Goal: Information Seeking & Learning: Learn about a topic

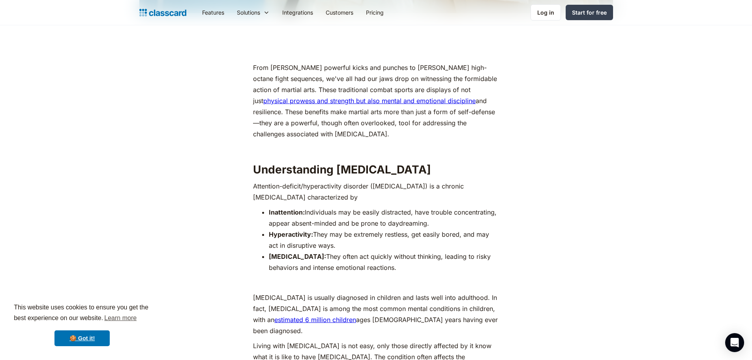
scroll to position [434, 0]
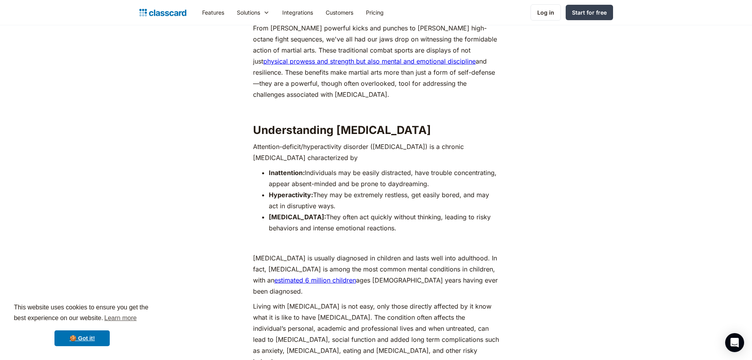
drag, startPoint x: 406, startPoint y: 200, endPoint x: 441, endPoint y: 208, distance: 35.9
click at [441, 211] on li "[MEDICAL_DATA]: They often act quickly without thinking, leading to risky behav…" at bounding box center [384, 222] width 230 height 22
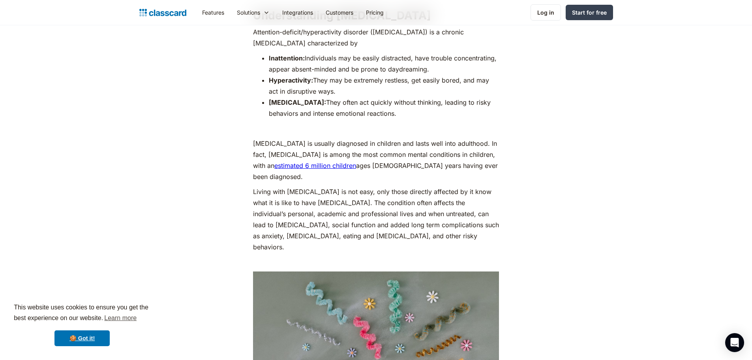
scroll to position [553, 0]
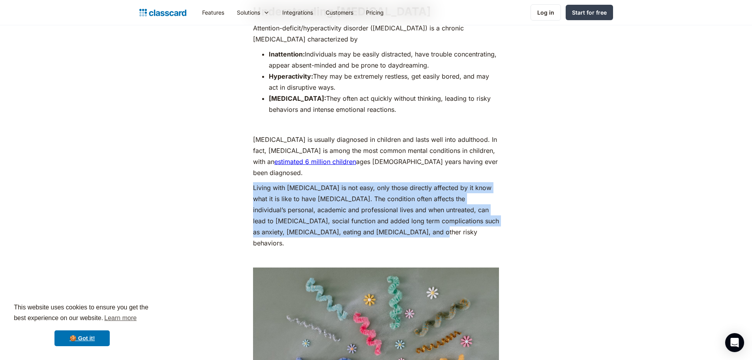
drag, startPoint x: 247, startPoint y: 146, endPoint x: 503, endPoint y: 195, distance: 260.8
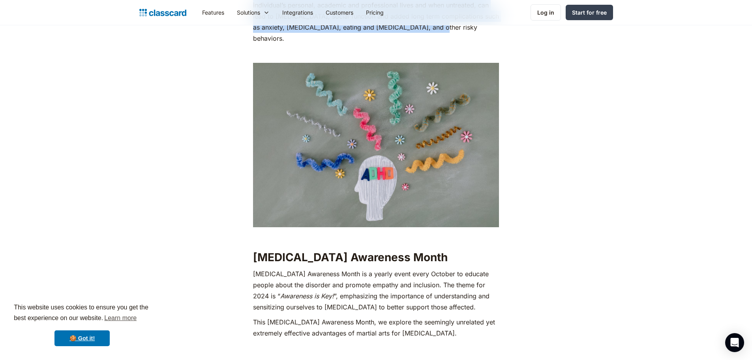
scroll to position [829, 0]
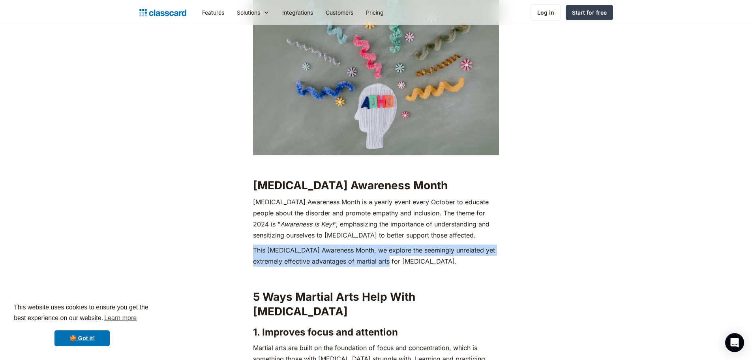
drag, startPoint x: 418, startPoint y: 215, endPoint x: 299, endPoint y: 203, distance: 119.4
click at [254, 244] on p "This [MEDICAL_DATA] Awareness Month, we explore the seemingly unrelated yet ext…" at bounding box center [376, 255] width 246 height 22
click at [375, 244] on p "This [MEDICAL_DATA] Awareness Month, we explore the seemingly unrelated yet ext…" at bounding box center [376, 255] width 246 height 22
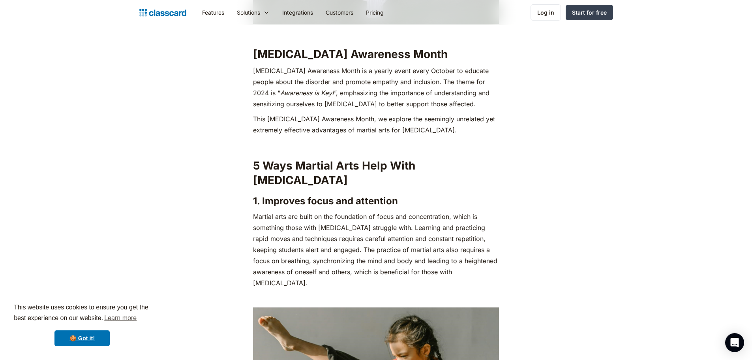
scroll to position [987, 0]
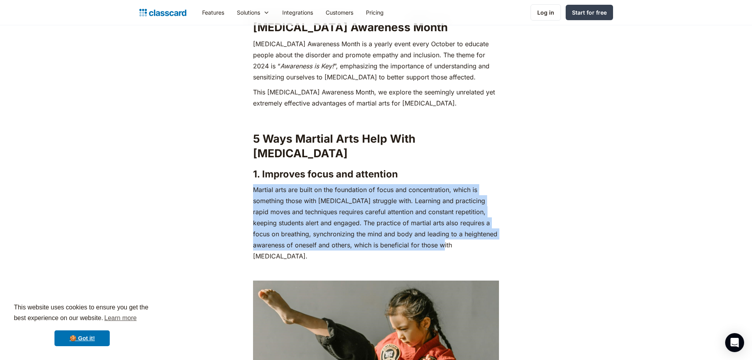
drag, startPoint x: 250, startPoint y: 127, endPoint x: 492, endPoint y: 181, distance: 247.6
click at [492, 184] on p "Martial arts are built on the foundation of focus and concentration, which is s…" at bounding box center [376, 222] width 246 height 77
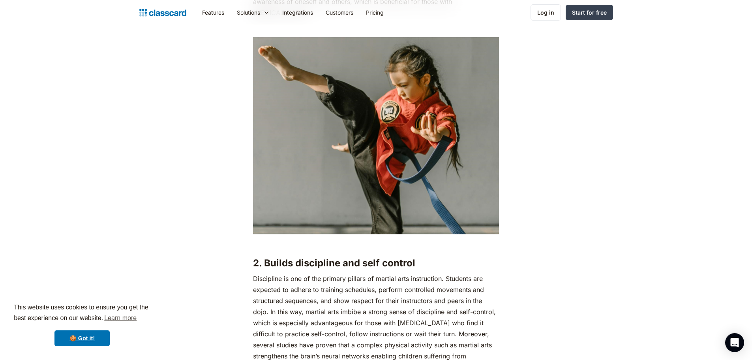
scroll to position [1302, 0]
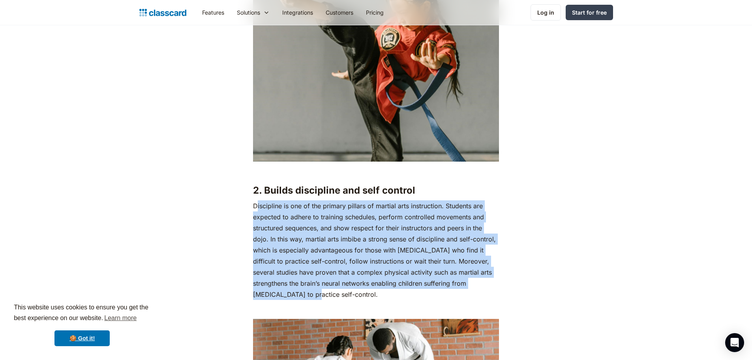
drag, startPoint x: 257, startPoint y: 133, endPoint x: 483, endPoint y: 206, distance: 238.1
click at [485, 217] on p "Discipline is one of the primary pillars of martial arts instruction. Students …" at bounding box center [376, 249] width 246 height 99
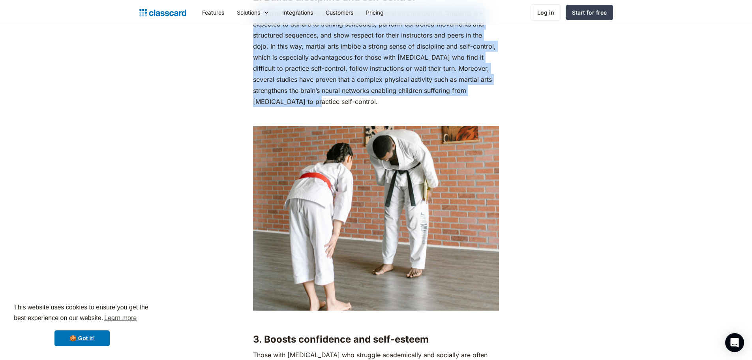
scroll to position [1579, 0]
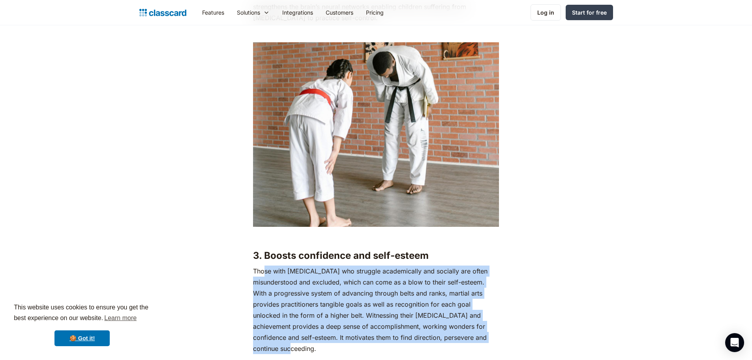
drag, startPoint x: 263, startPoint y: 199, endPoint x: 500, endPoint y: 276, distance: 249.5
click at [498, 276] on p "Those with [MEDICAL_DATA] who struggle academically and socially are often misu…" at bounding box center [376, 309] width 246 height 88
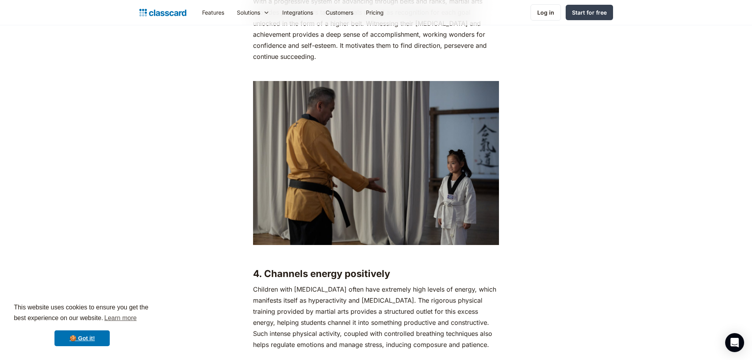
scroll to position [1934, 0]
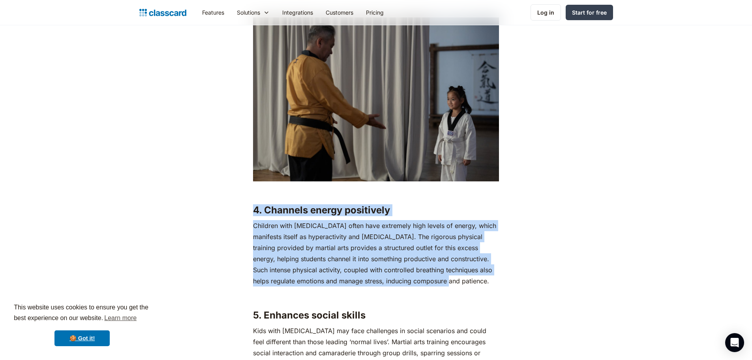
drag, startPoint x: 240, startPoint y: 133, endPoint x: 500, endPoint y: 206, distance: 269.8
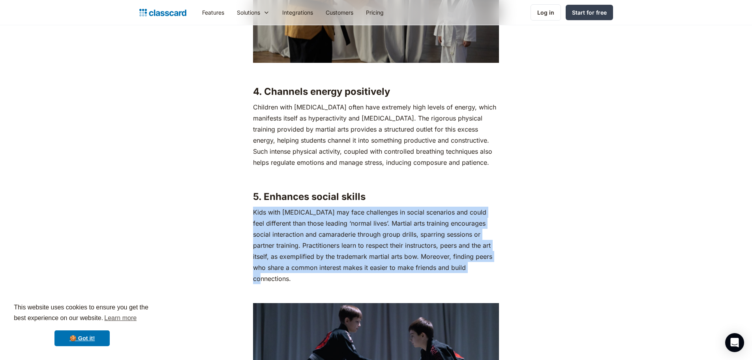
drag, startPoint x: 252, startPoint y: 140, endPoint x: 489, endPoint y: 194, distance: 242.9
click at [489, 206] on p "Kids with [MEDICAL_DATA] may face challenges in social scenarios and could feel…" at bounding box center [376, 244] width 246 height 77
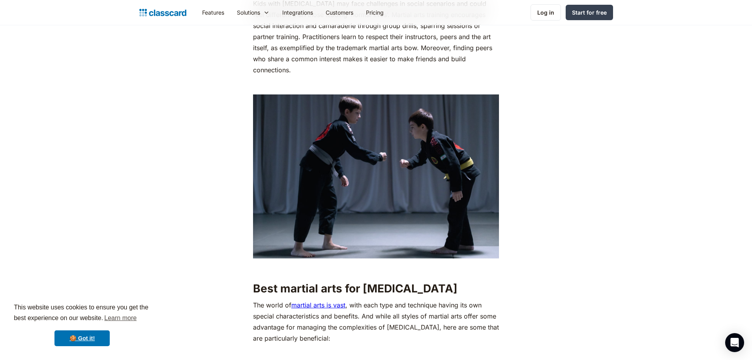
scroll to position [2368, 0]
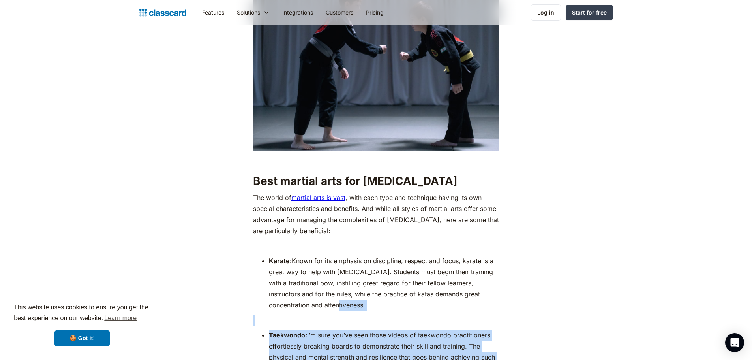
drag, startPoint x: 330, startPoint y: 216, endPoint x: 499, endPoint y: 328, distance: 202.9
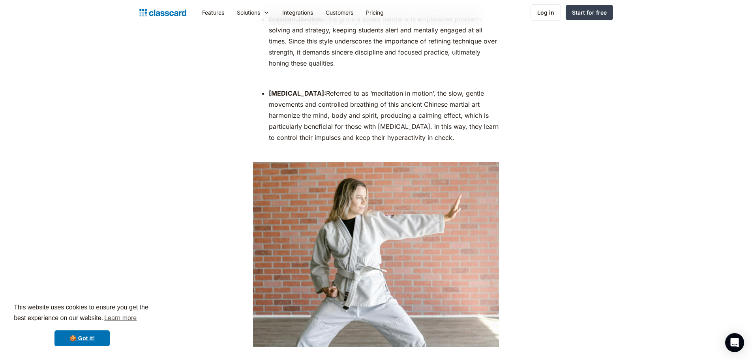
scroll to position [2763, 0]
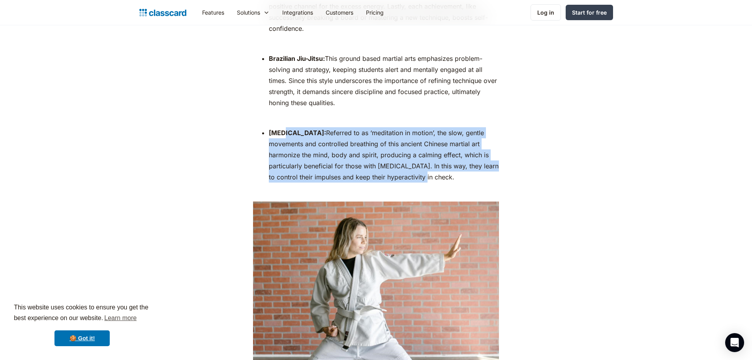
drag, startPoint x: 416, startPoint y: 92, endPoint x: 281, endPoint y: 52, distance: 141.1
click at [281, 127] on li "[PERSON_NAME]: Referred to as ‘meditation in motion’, the slow, gentle movement…" at bounding box center [384, 154] width 230 height 55
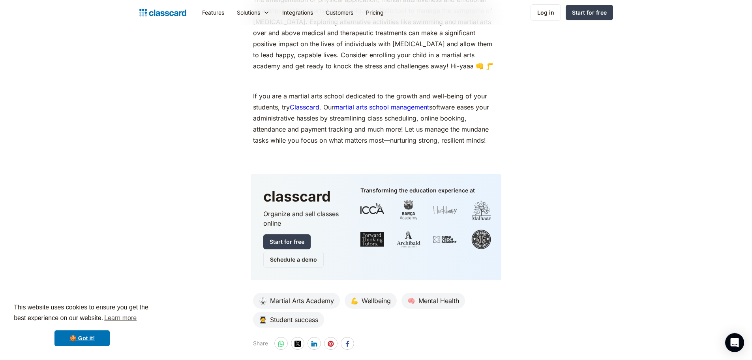
scroll to position [3236, 0]
